Goal: Task Accomplishment & Management: Manage account settings

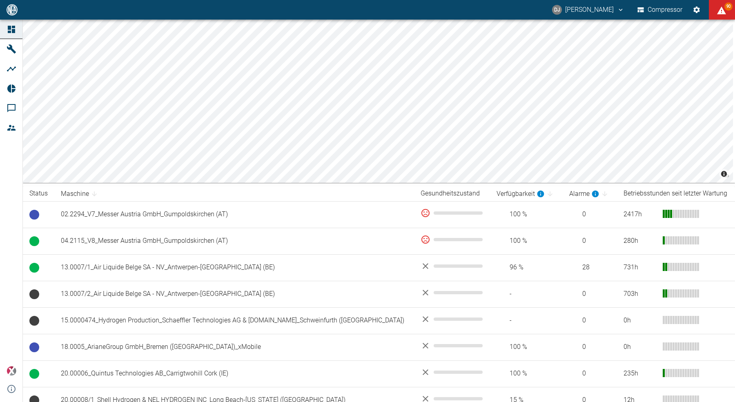
click at [658, 9] on button "Compressor" at bounding box center [660, 9] width 49 height 15
click at [653, 11] on button "Compressor" at bounding box center [660, 9] width 49 height 15
click at [661, 8] on button "Compressor" at bounding box center [660, 9] width 49 height 15
click at [663, 12] on button "Compressor" at bounding box center [660, 9] width 49 height 15
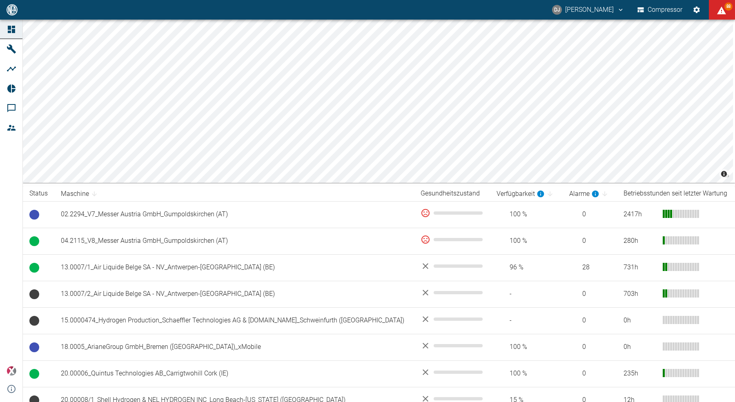
click at [668, 11] on button "Compressor" at bounding box center [660, 9] width 49 height 15
click at [658, 13] on button "Compressor" at bounding box center [660, 9] width 49 height 15
click at [659, 13] on button "Compressor" at bounding box center [660, 9] width 49 height 15
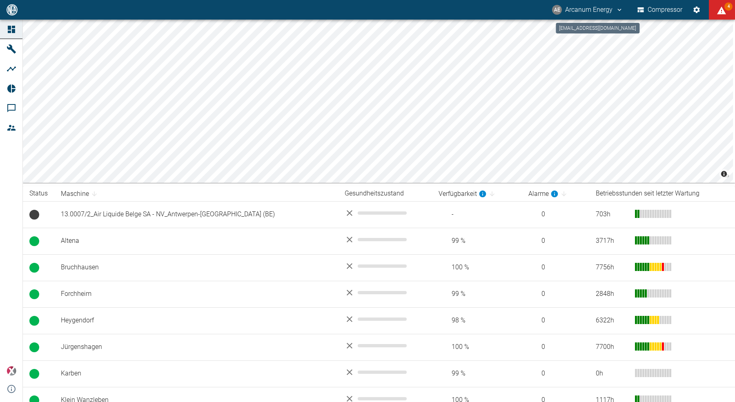
click at [590, 9] on button "AE Arcanum Energy" at bounding box center [588, 9] width 74 height 15
click at [594, 39] on li "Ausloggen" at bounding box center [596, 32] width 56 height 15
